Goal: Information Seeking & Learning: Learn about a topic

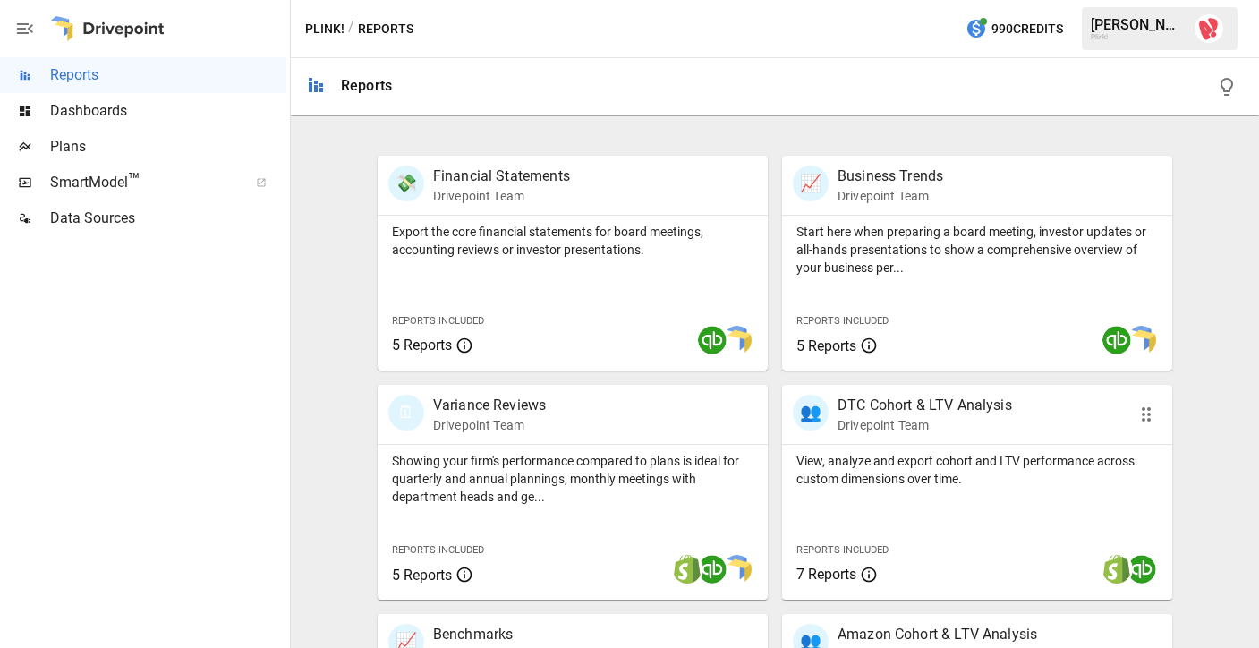
scroll to position [326, 0]
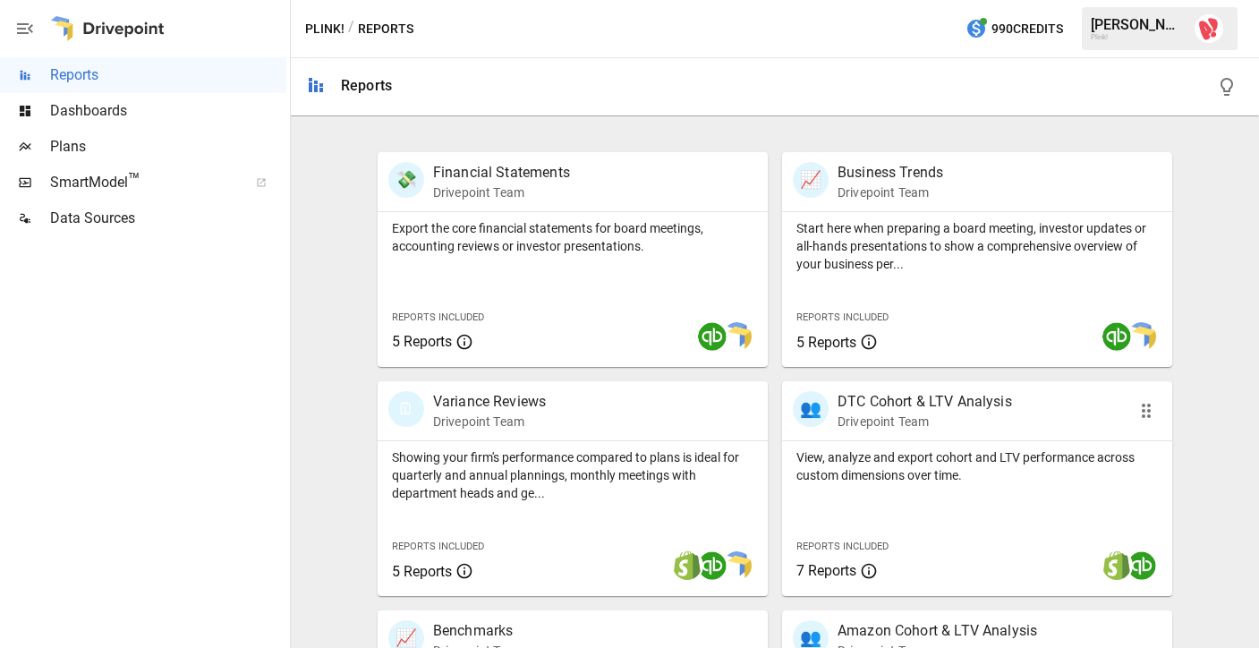
click at [890, 400] on p "DTC Cohort & LTV Analysis" at bounding box center [924, 401] width 174 height 21
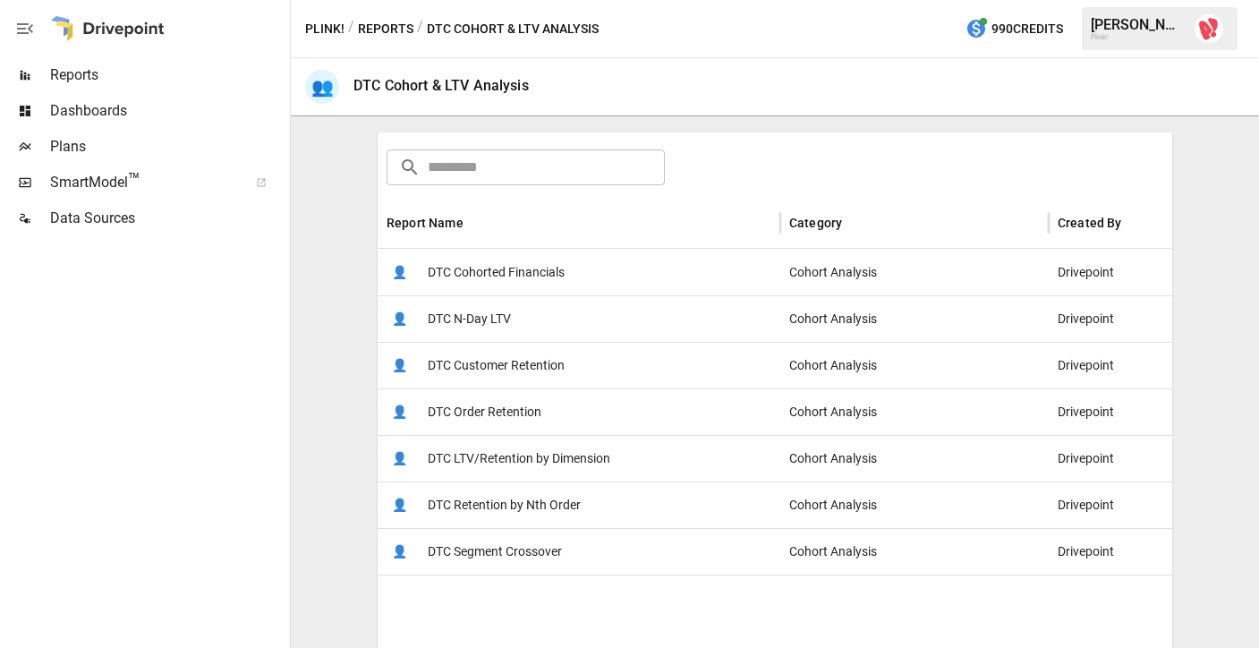
scroll to position [277, 0]
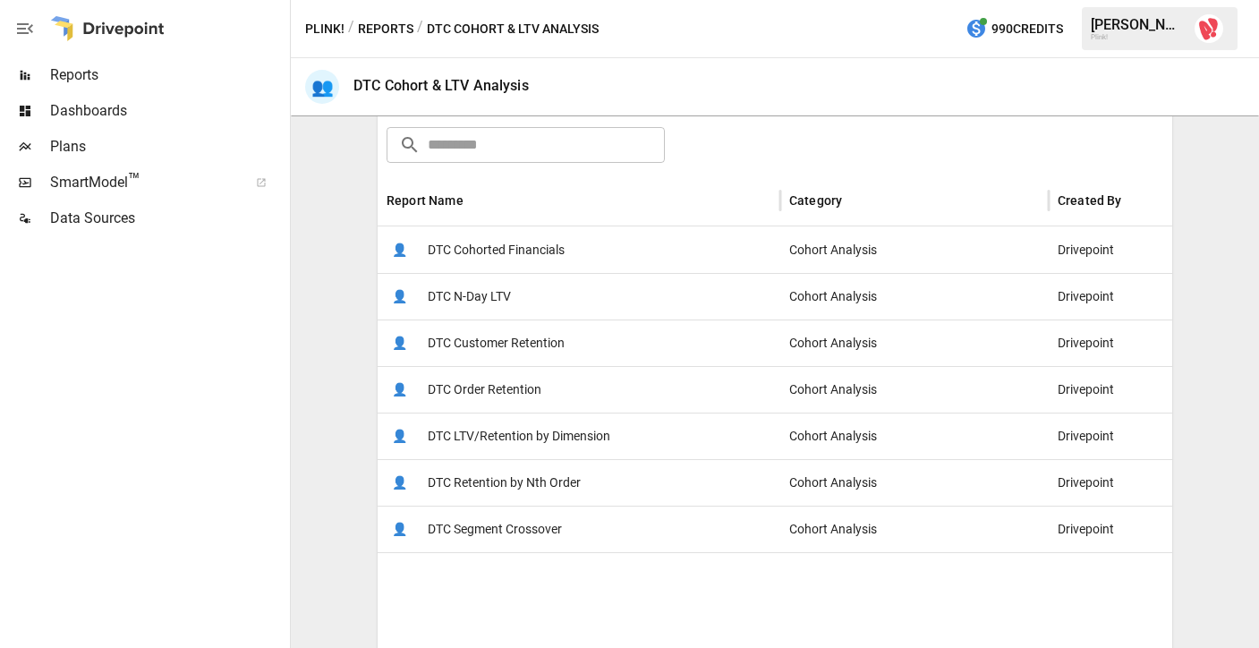
click at [487, 344] on span "DTC Customer Retention" at bounding box center [496, 343] width 137 height 46
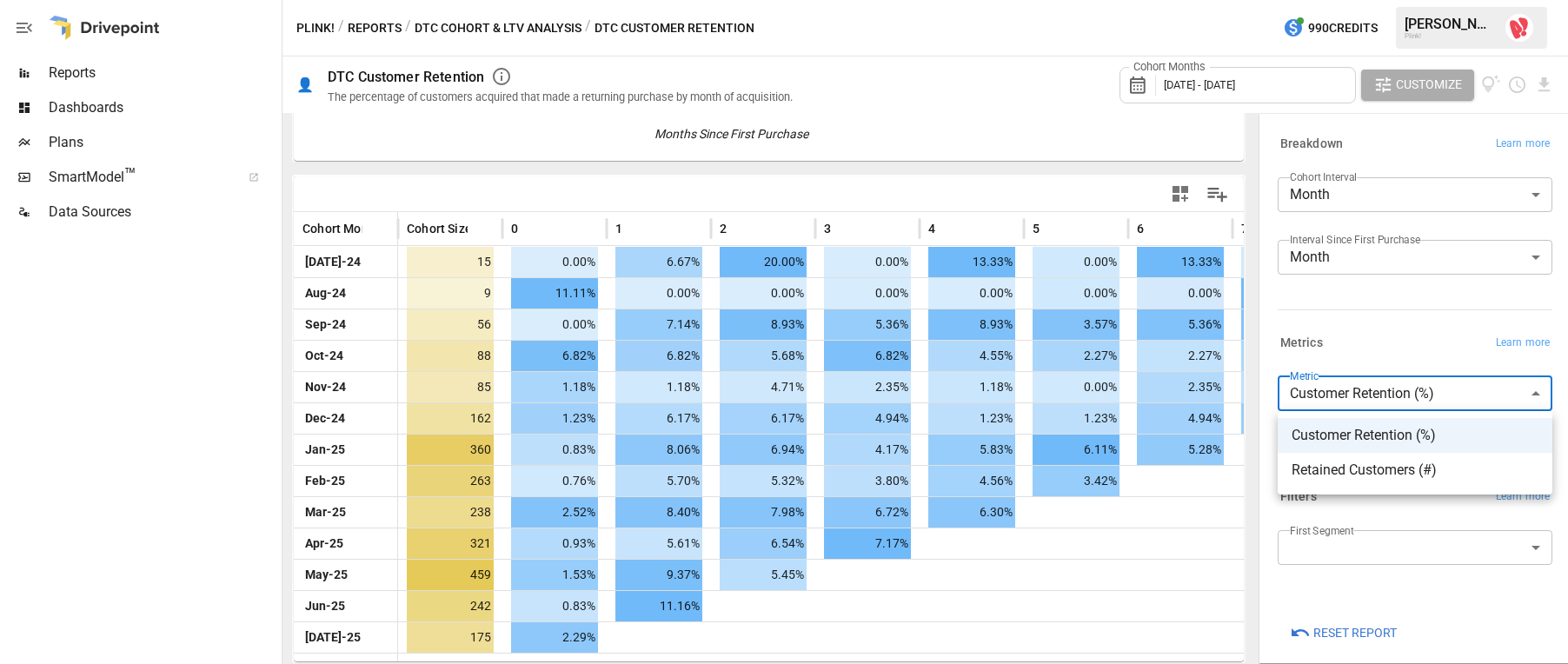
drag, startPoint x: 1339, startPoint y: 388, endPoint x: 1328, endPoint y: 384, distance: 11.7
click at [1222, 0] on body "Reports Dashboards Plans SmartModel ™ Data Sources Plink! / Reports / DTC Cohor…" at bounding box center [784, 0] width 1568 height 0
click at [860, 135] on div at bounding box center [784, 332] width 1568 height 664
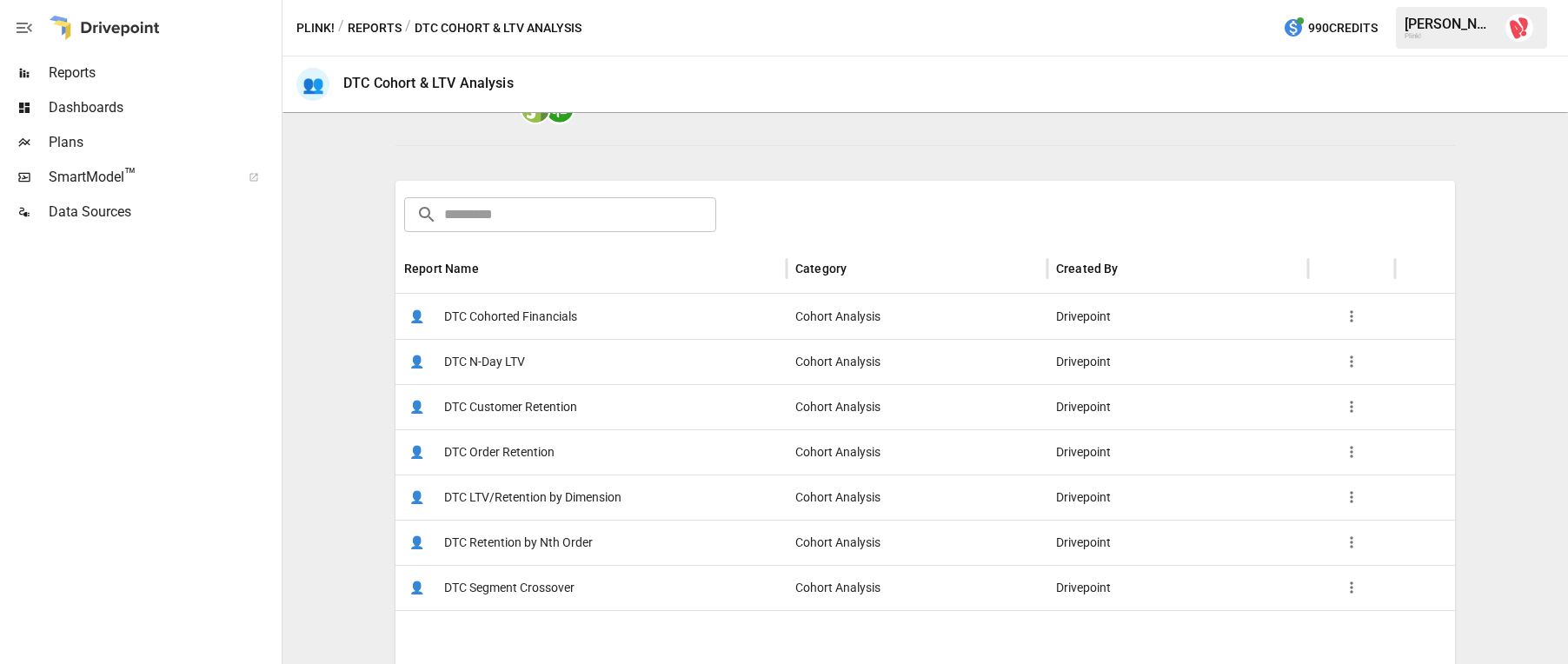
scroll to position [198, 0]
click at [497, 584] on span "DTC Segment Crossover" at bounding box center [509, 586] width 130 height 45
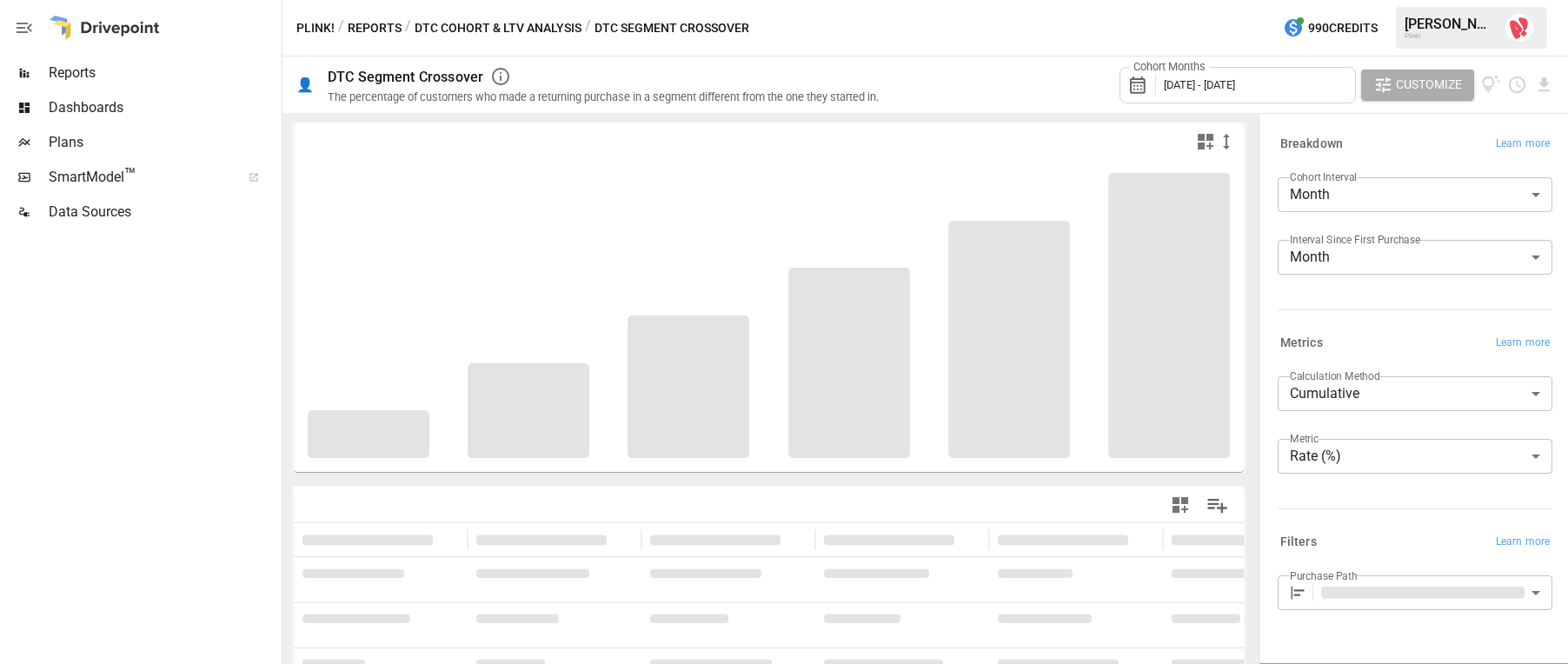
type input "**********"
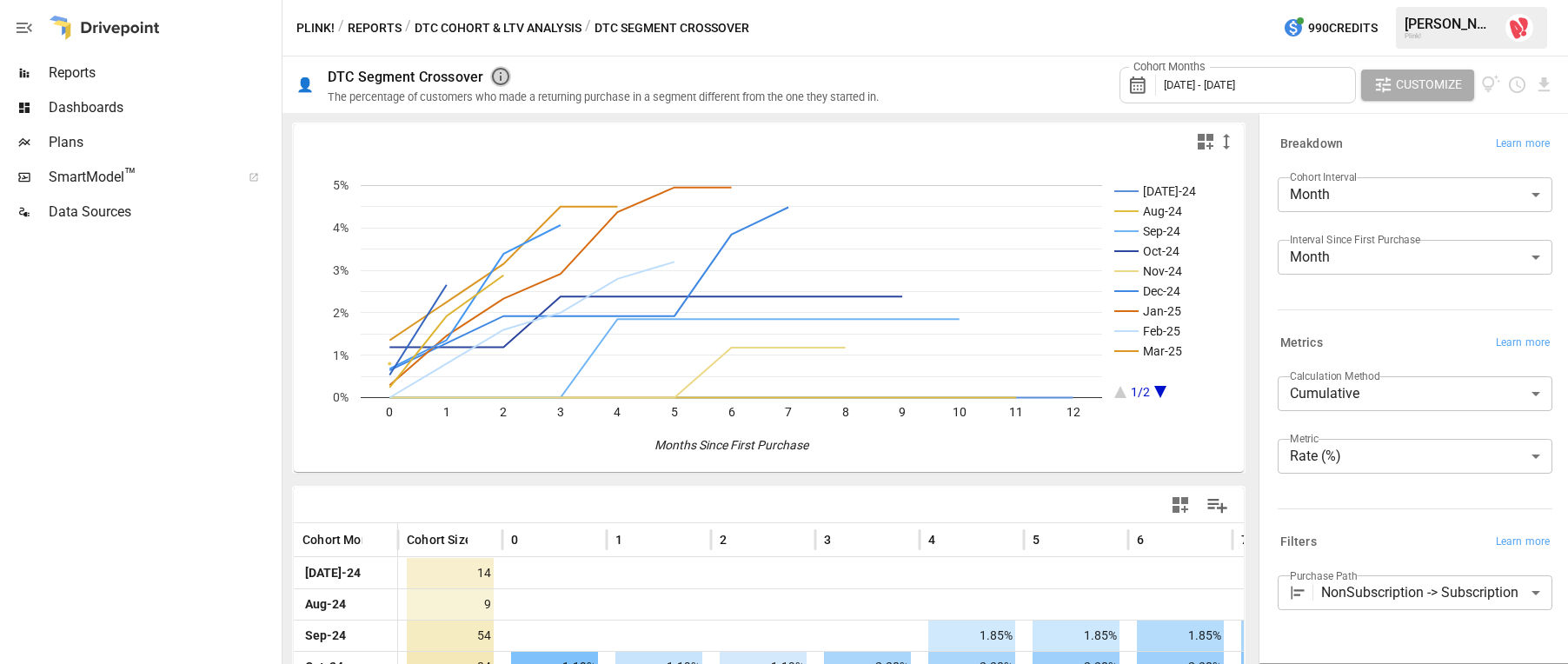
click at [502, 74] on icon "button" at bounding box center [500, 76] width 20 height 20
click at [994, 103] on div "Cohort Months [DATE] - [DATE] Customize" at bounding box center [1227, 85] width 655 height 56
